Goal: Information Seeking & Learning: Learn about a topic

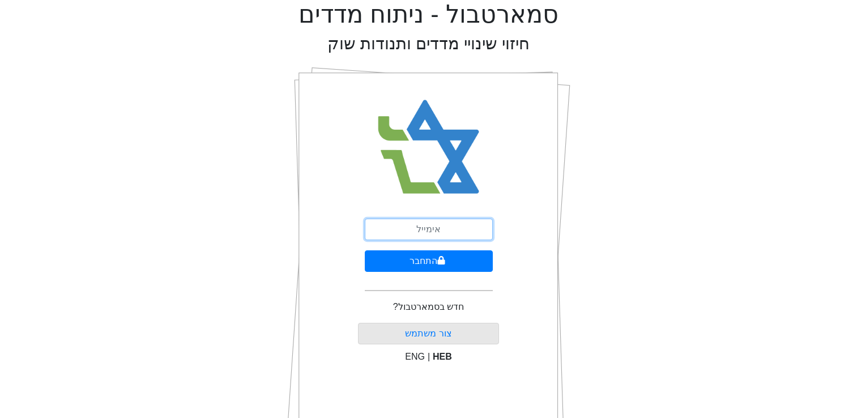
scroll to position [16, 0]
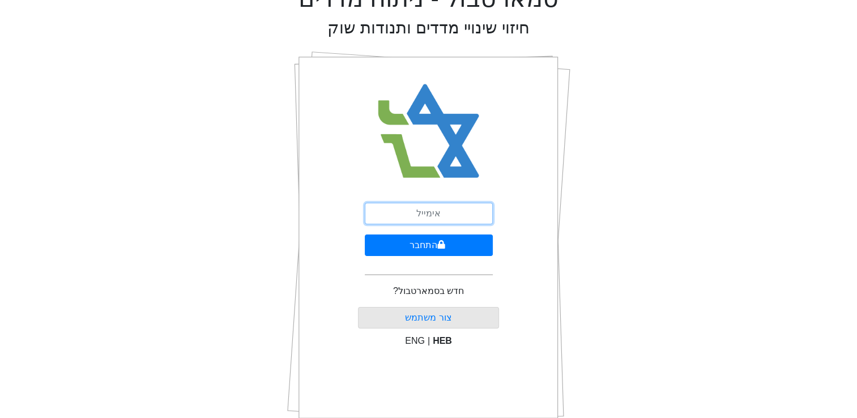
click at [421, 219] on input "email" at bounding box center [429, 214] width 128 height 22
type input "[EMAIL_ADDRESS][DOMAIN_NAME]"
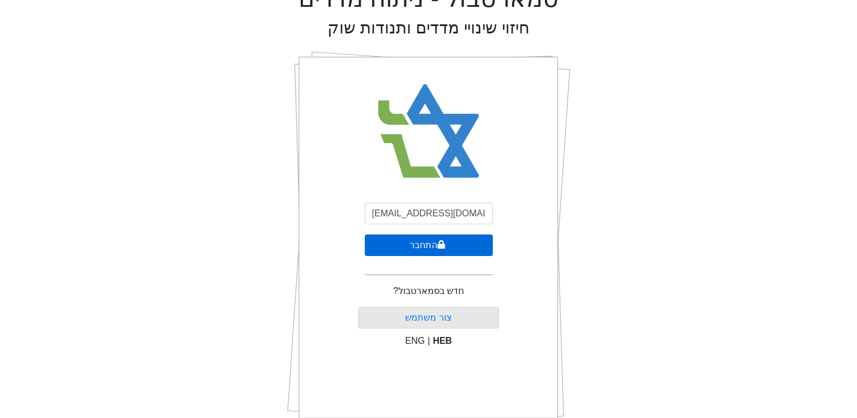
click at [437, 246] on icon "submit" at bounding box center [441, 244] width 8 height 9
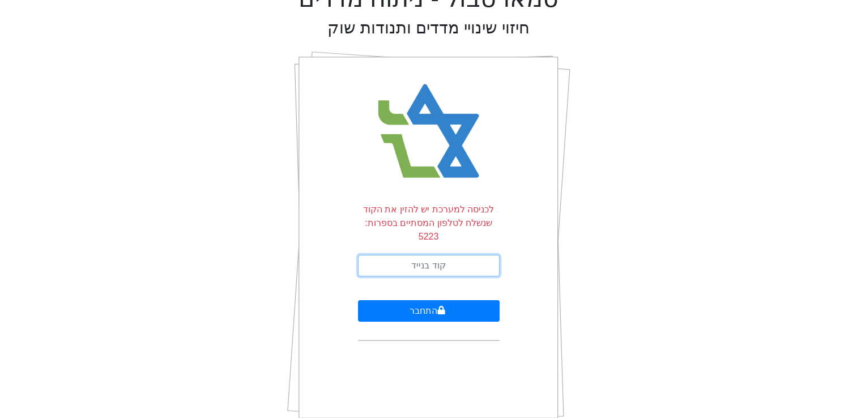
click at [435, 255] on input "text" at bounding box center [429, 266] width 142 height 22
type input "097797"
click at [358, 300] on button "התחבר" at bounding box center [429, 311] width 142 height 22
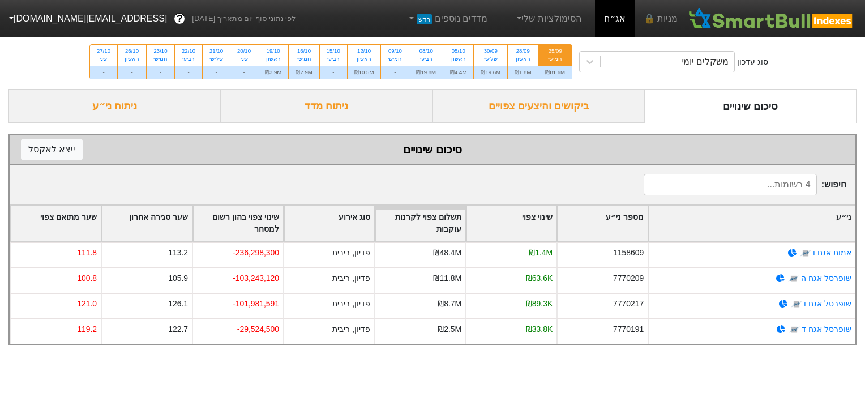
click at [622, 356] on html "מניות 🔒 אג״ח הסימולציות שלי מדדים נוספים חדש לפי נתוני סוף יום מתאריך [DATE] ? …" at bounding box center [432, 178] width 865 height 356
click at [550, 89] on div "סוג עדכון משקלים יומי 25/09 חמישי ₪81.6M 28/09 ראשון ₪1.8M 30/09 שלישי ₪19.6M 0…" at bounding box center [432, 61] width 865 height 55
click at [555, 103] on div "ביקושים והיצעים צפויים" at bounding box center [539, 105] width 212 height 33
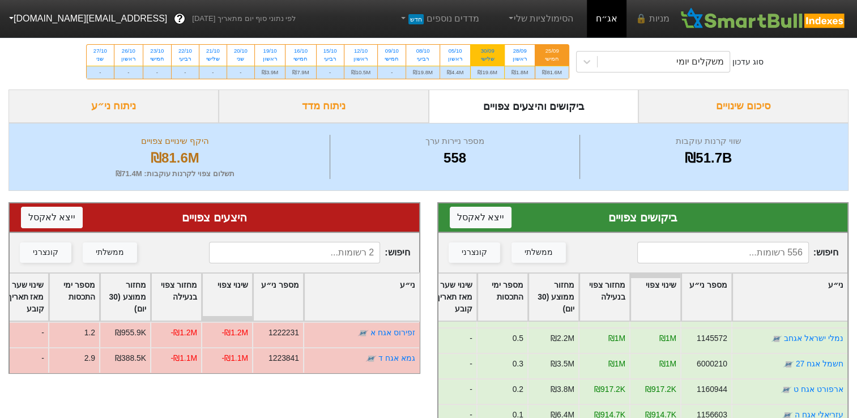
click at [479, 49] on div "30/09" at bounding box center [487, 51] width 20 height 8
click at [480, 49] on input "30/09 שלישי ₪19.6M" at bounding box center [483, 48] width 7 height 7
radio input "true"
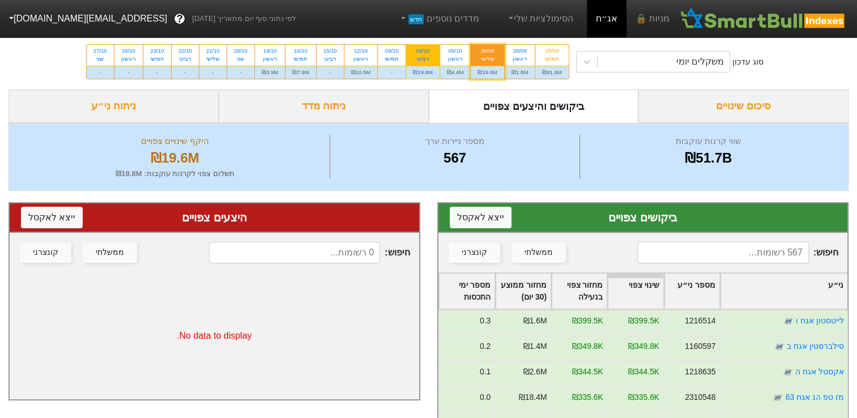
click at [428, 57] on div "רביעי" at bounding box center [423, 59] width 20 height 8
click at [423, 52] on input "08/10 רביעי ₪19.8M" at bounding box center [419, 48] width 7 height 7
radio input "true"
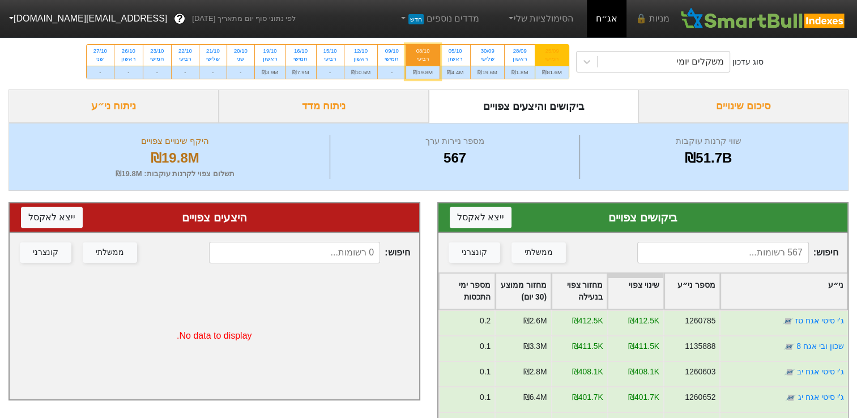
click at [549, 51] on div "25/09" at bounding box center [552, 51] width 20 height 8
click at [549, 51] on input "25/09 חמישי ₪81.6M" at bounding box center [548, 48] width 7 height 7
radio input "true"
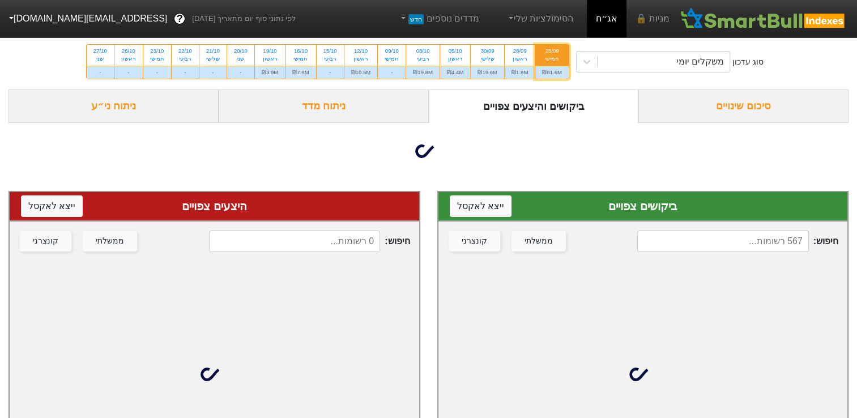
click at [698, 238] on input at bounding box center [723, 241] width 172 height 22
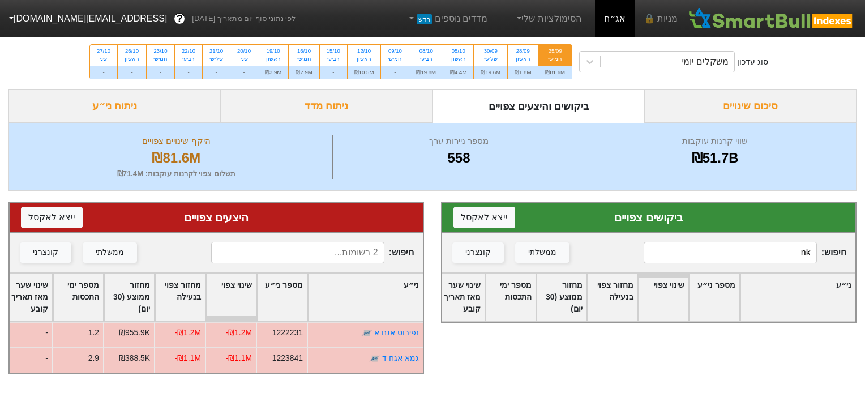
type input "n"
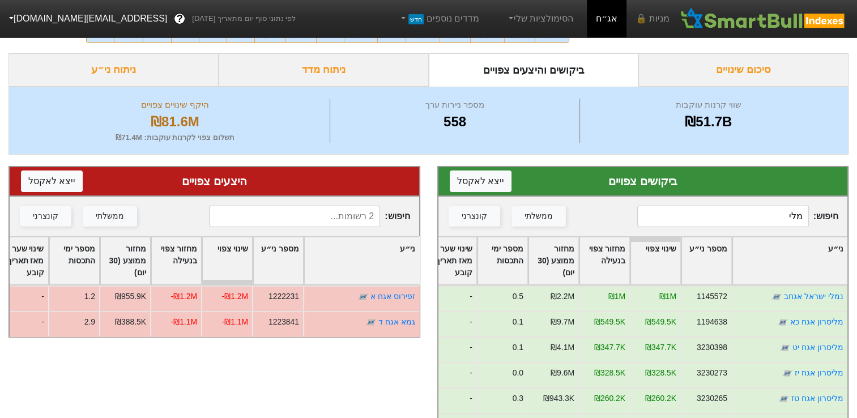
scroll to position [57, 0]
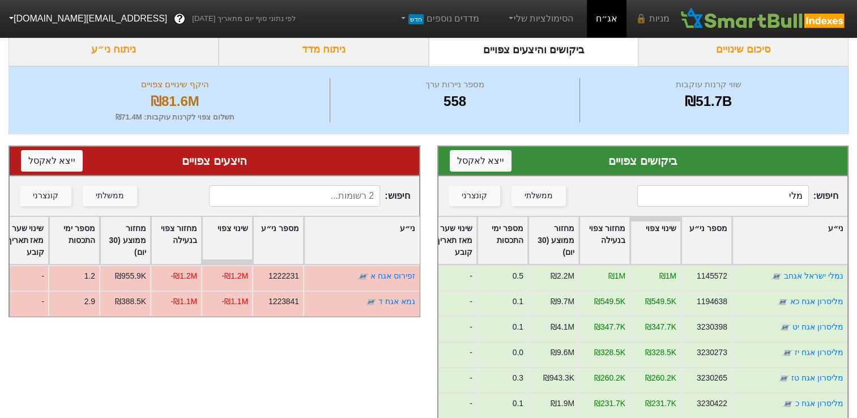
drag, startPoint x: 709, startPoint y: 198, endPoint x: 859, endPoint y: 212, distance: 150.1
click at [856, 212] on html "מניות 🔒 אג״ח הסימולציות שלי מדדים נוספים חדש לפי נתוני סוף יום מתאריך [DATE] ? …" at bounding box center [428, 224] width 857 height 563
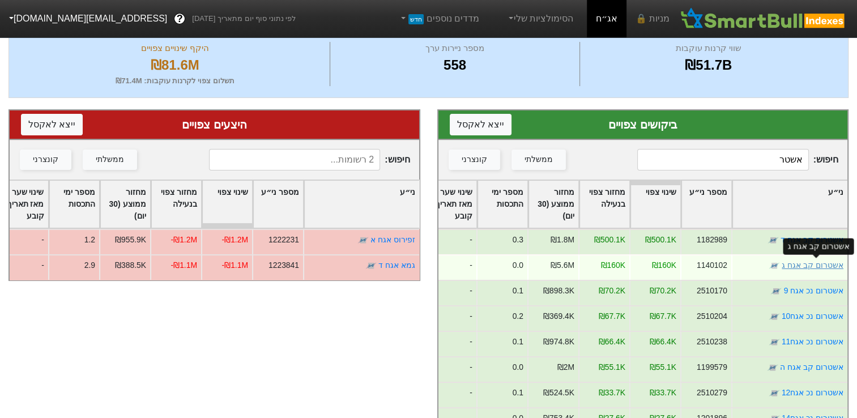
scroll to position [113, 0]
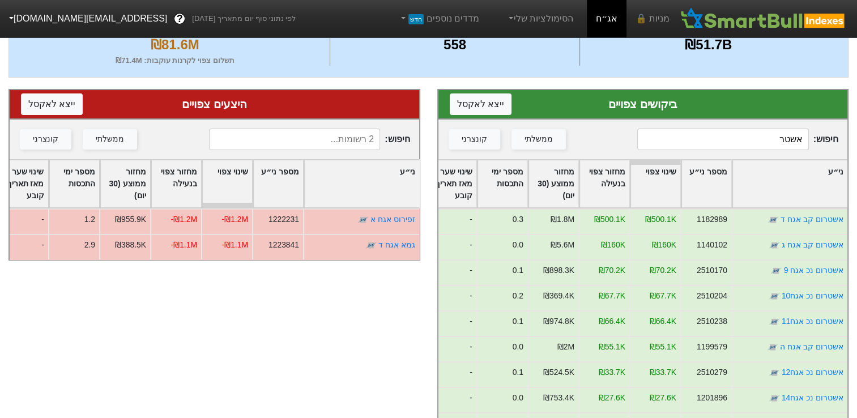
type input "אשטר"
